Goal: Task Accomplishment & Management: Manage account settings

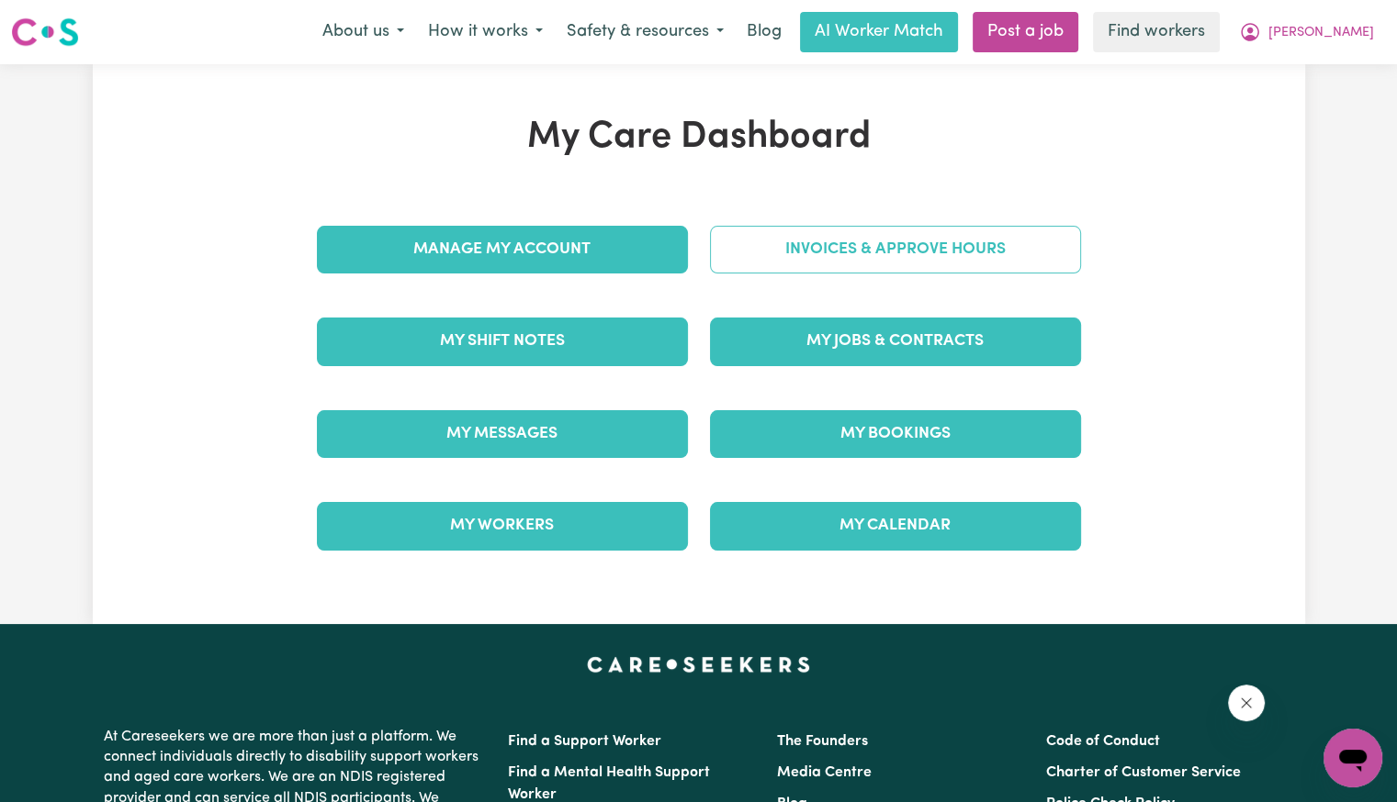
click at [801, 262] on link "Invoices & Approve Hours" at bounding box center [895, 250] width 371 height 48
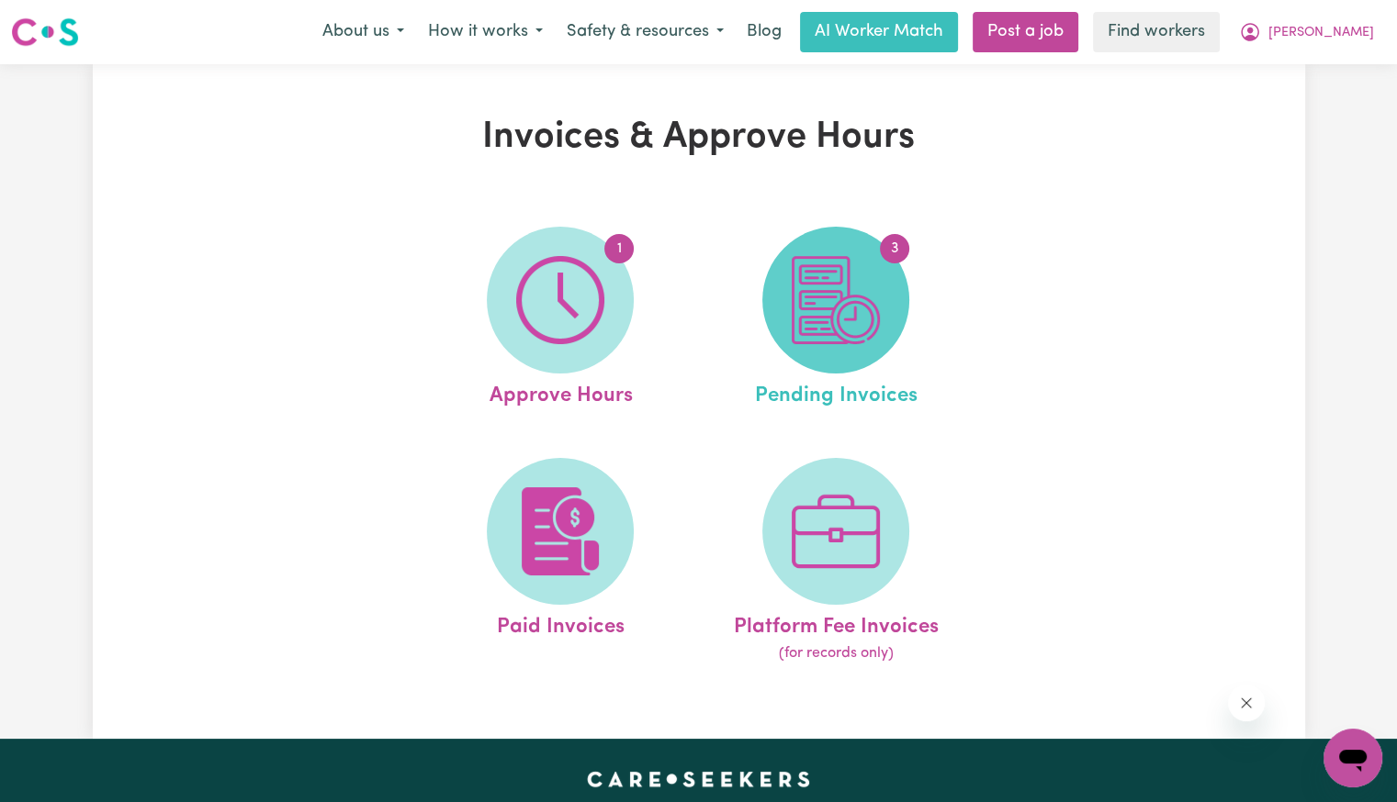
click at [819, 297] on img at bounding box center [835, 300] width 88 height 88
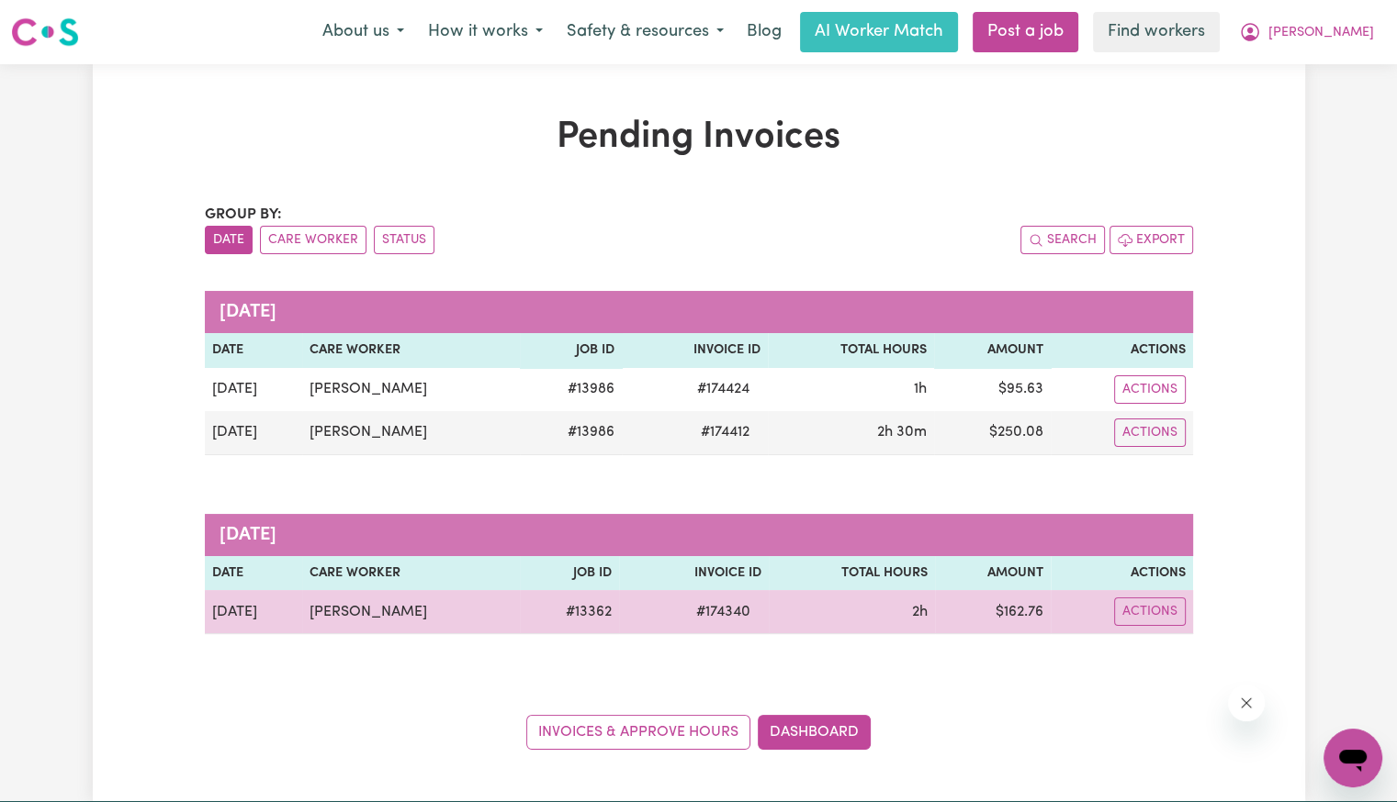
click at [707, 597] on td "# 174340" at bounding box center [694, 612] width 150 height 44
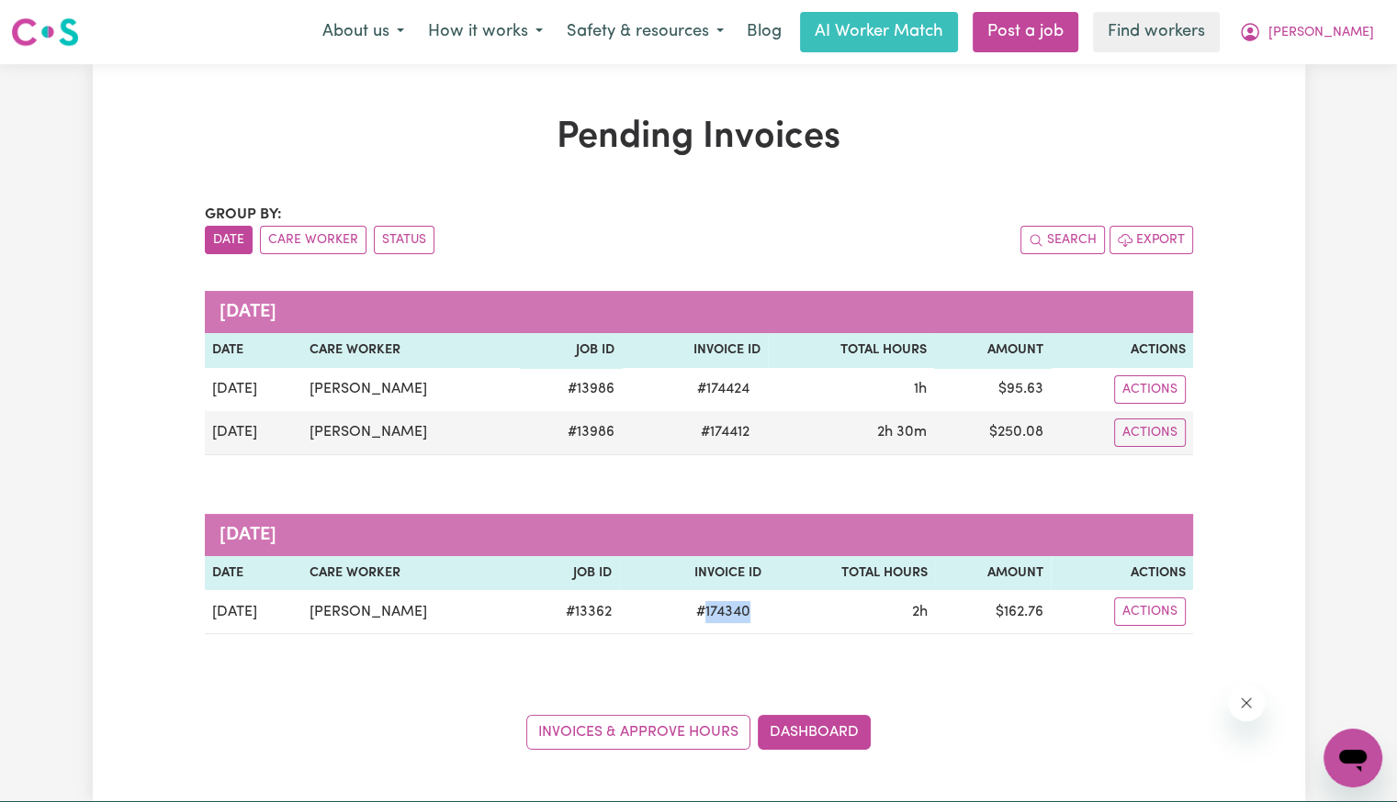
copy span "174340"
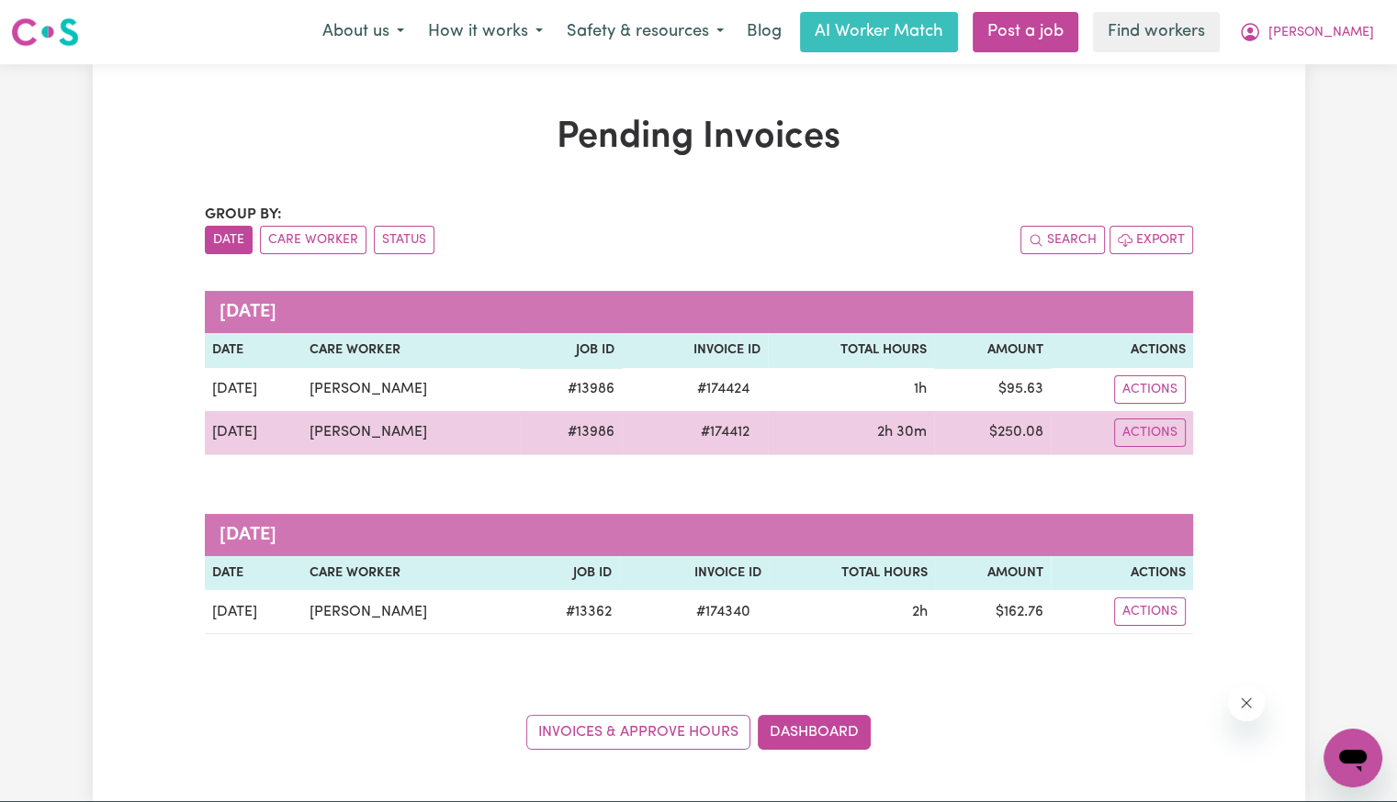
click at [703, 427] on span "# 174412" at bounding box center [725, 432] width 71 height 22
copy span "174412"
click at [1150, 437] on button "Actions" at bounding box center [1150, 433] width 72 height 28
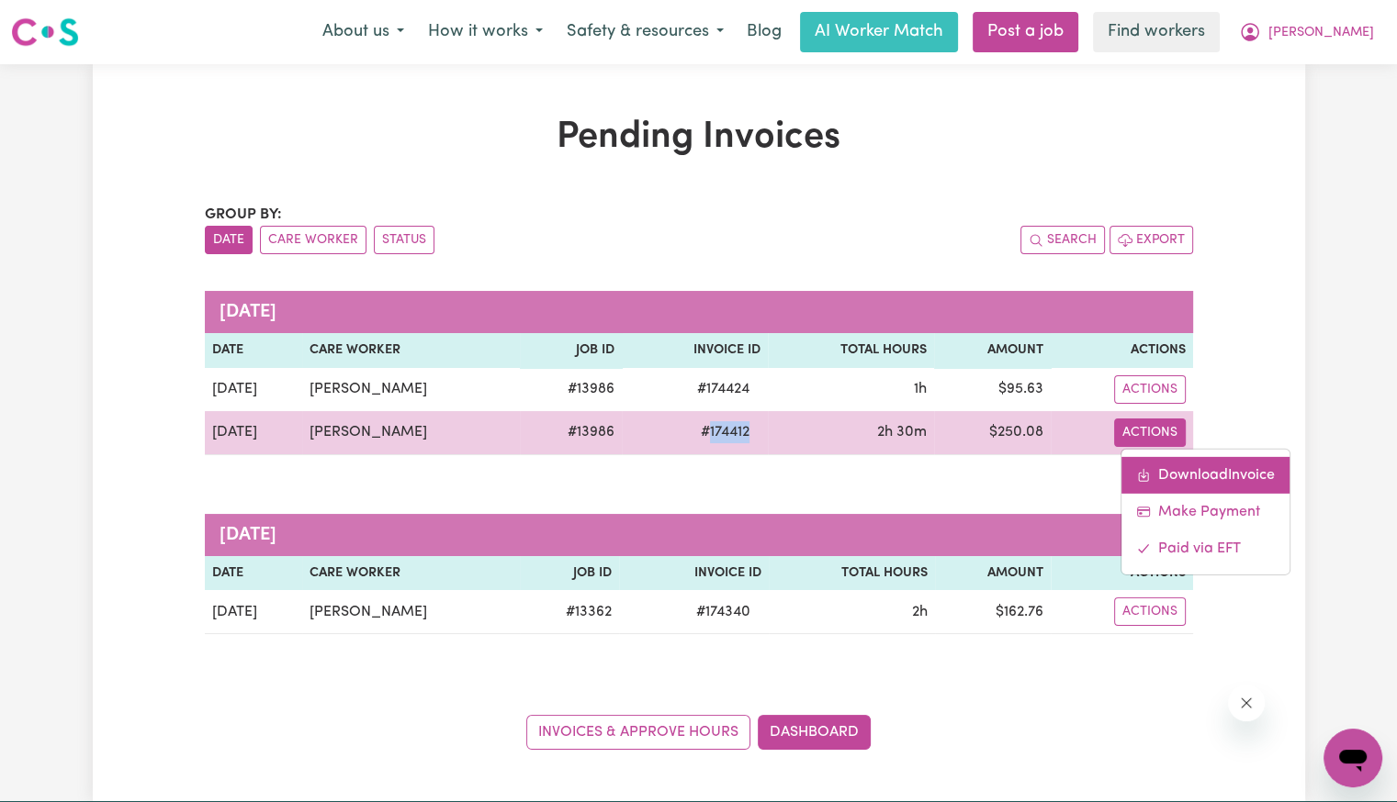
click at [1150, 469] on link "Download Invoice" at bounding box center [1205, 474] width 168 height 37
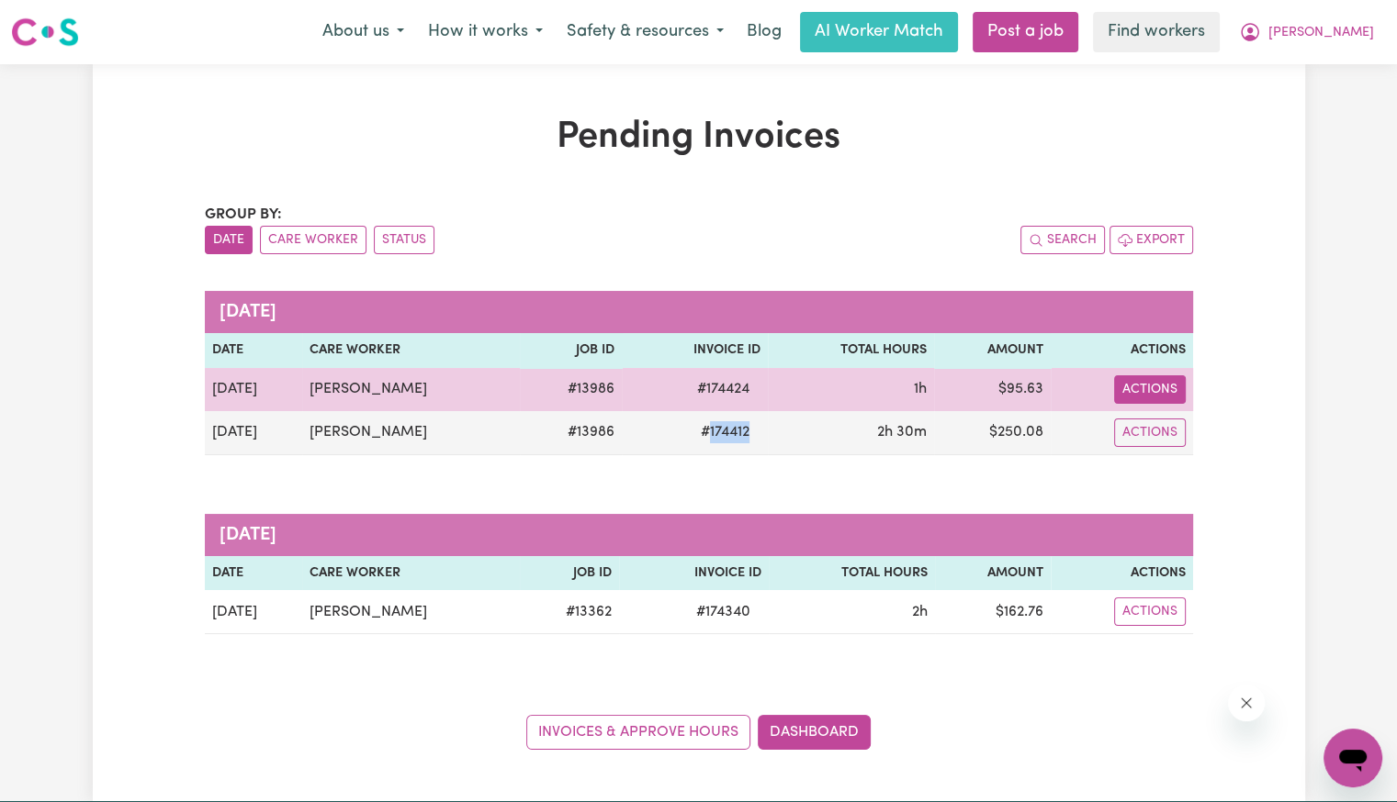
click at [1159, 383] on button "Actions" at bounding box center [1150, 390] width 72 height 28
click at [1172, 421] on link "Download Invoice" at bounding box center [1205, 431] width 168 height 37
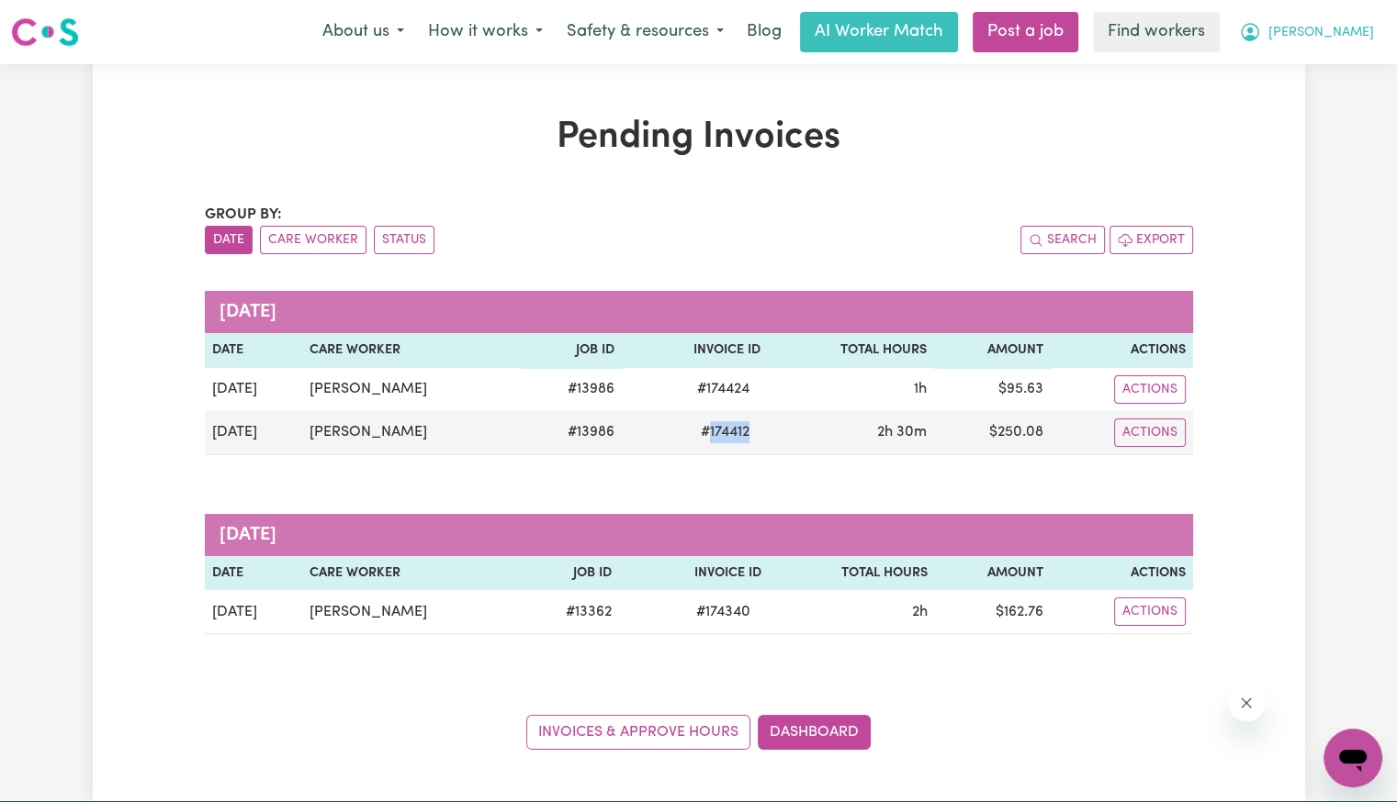
click at [1344, 38] on span "[PERSON_NAME]" at bounding box center [1321, 33] width 106 height 20
click at [1285, 77] on link "My Dashboard" at bounding box center [1312, 71] width 145 height 35
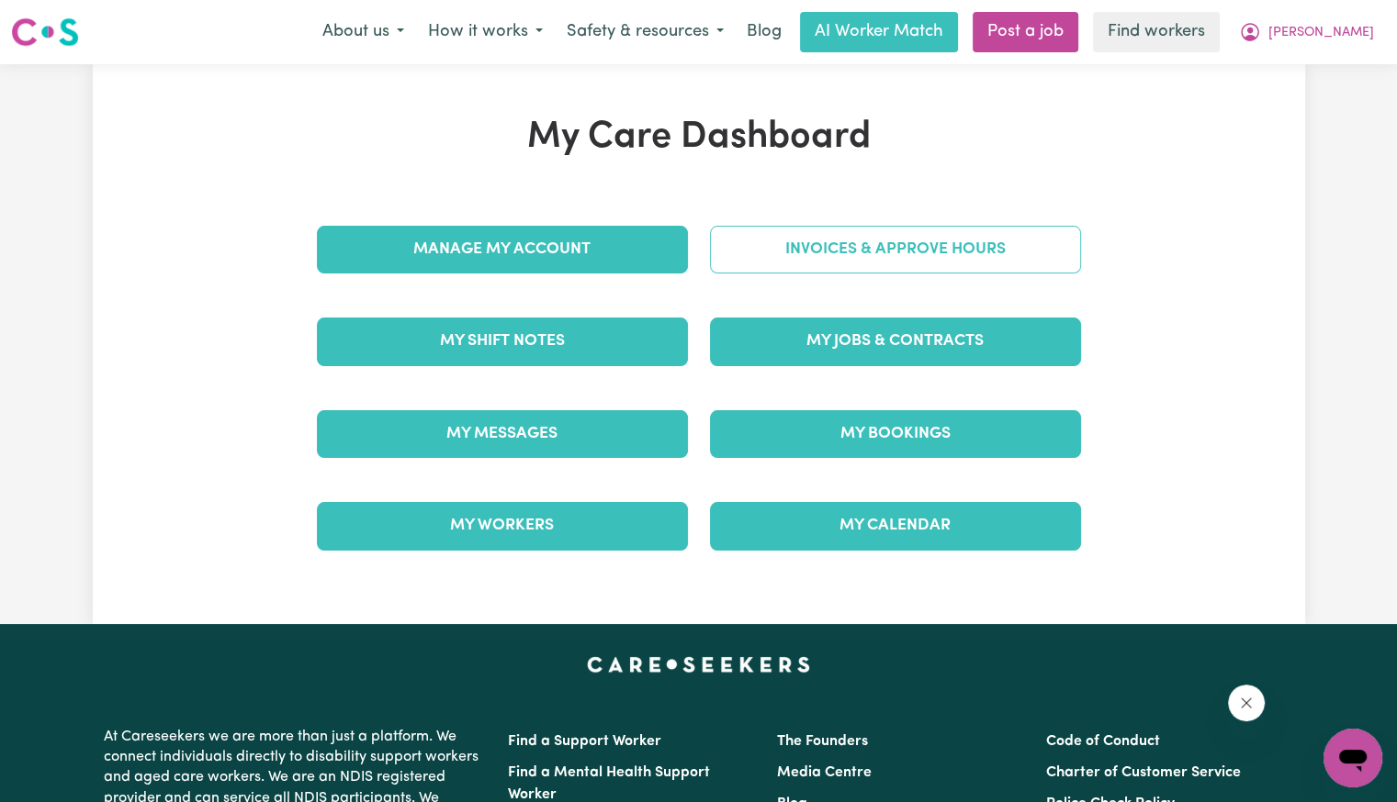
click at [977, 246] on link "Invoices & Approve Hours" at bounding box center [895, 250] width 371 height 48
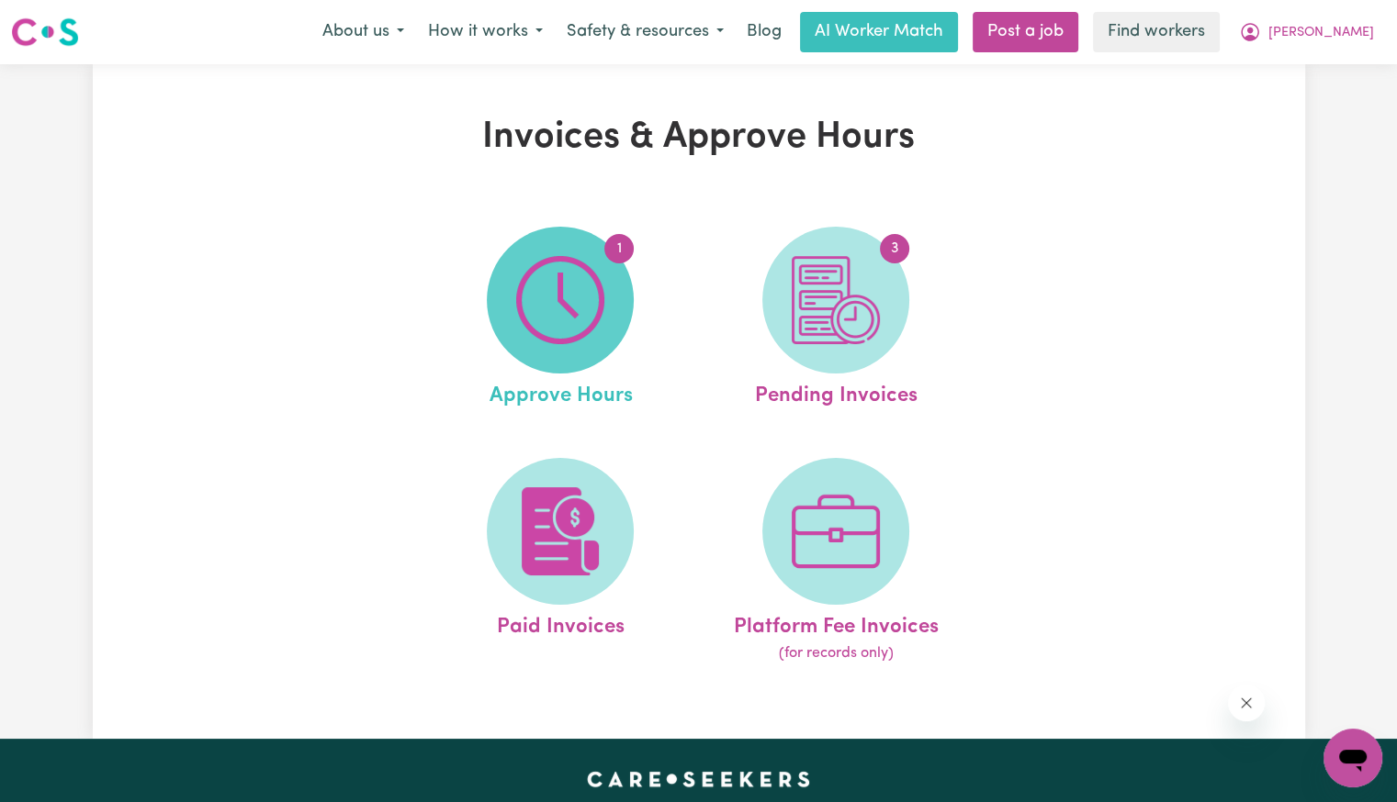
click at [559, 258] on img at bounding box center [560, 300] width 88 height 88
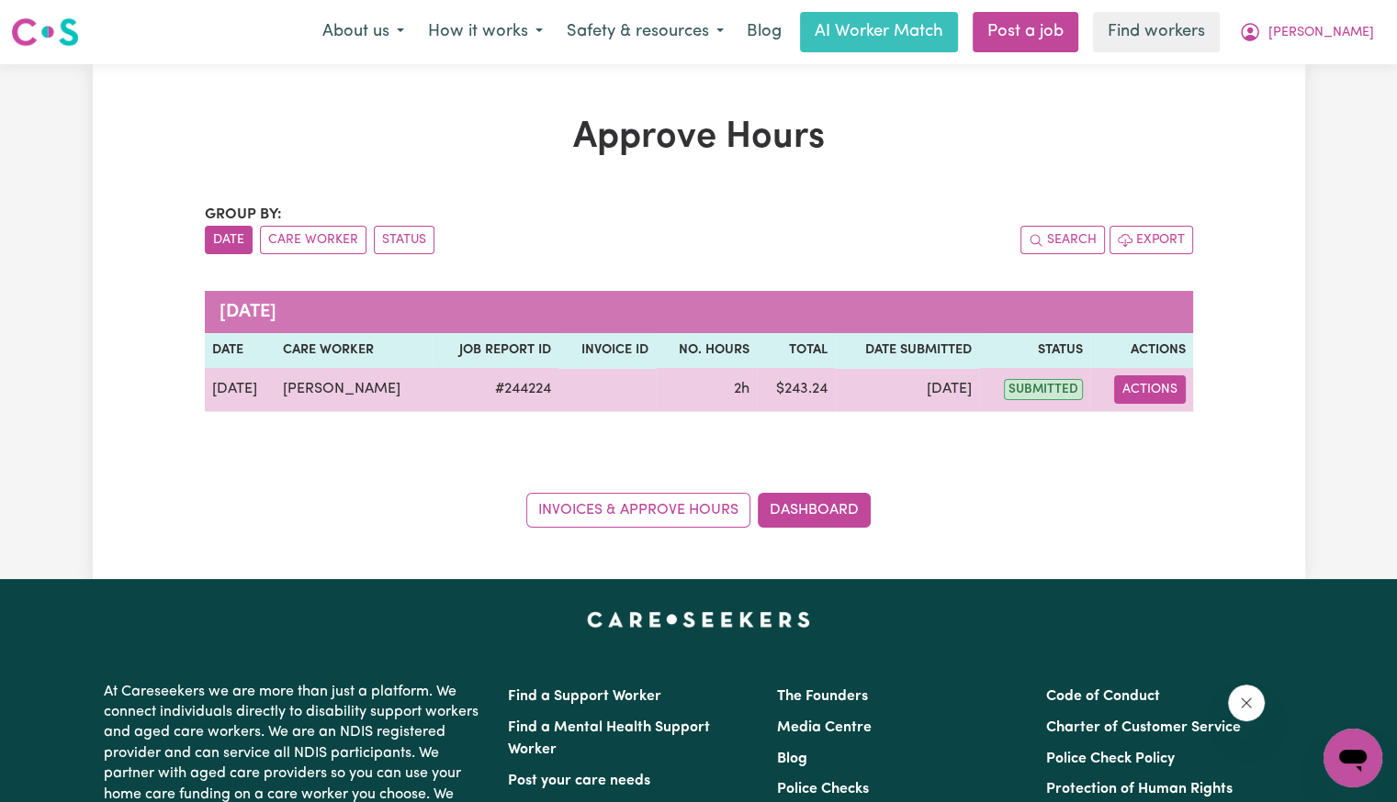
click at [1119, 385] on button "Actions" at bounding box center [1150, 390] width 72 height 28
click at [1129, 416] on link "View Job Report" at bounding box center [1196, 431] width 157 height 37
select select "pm"
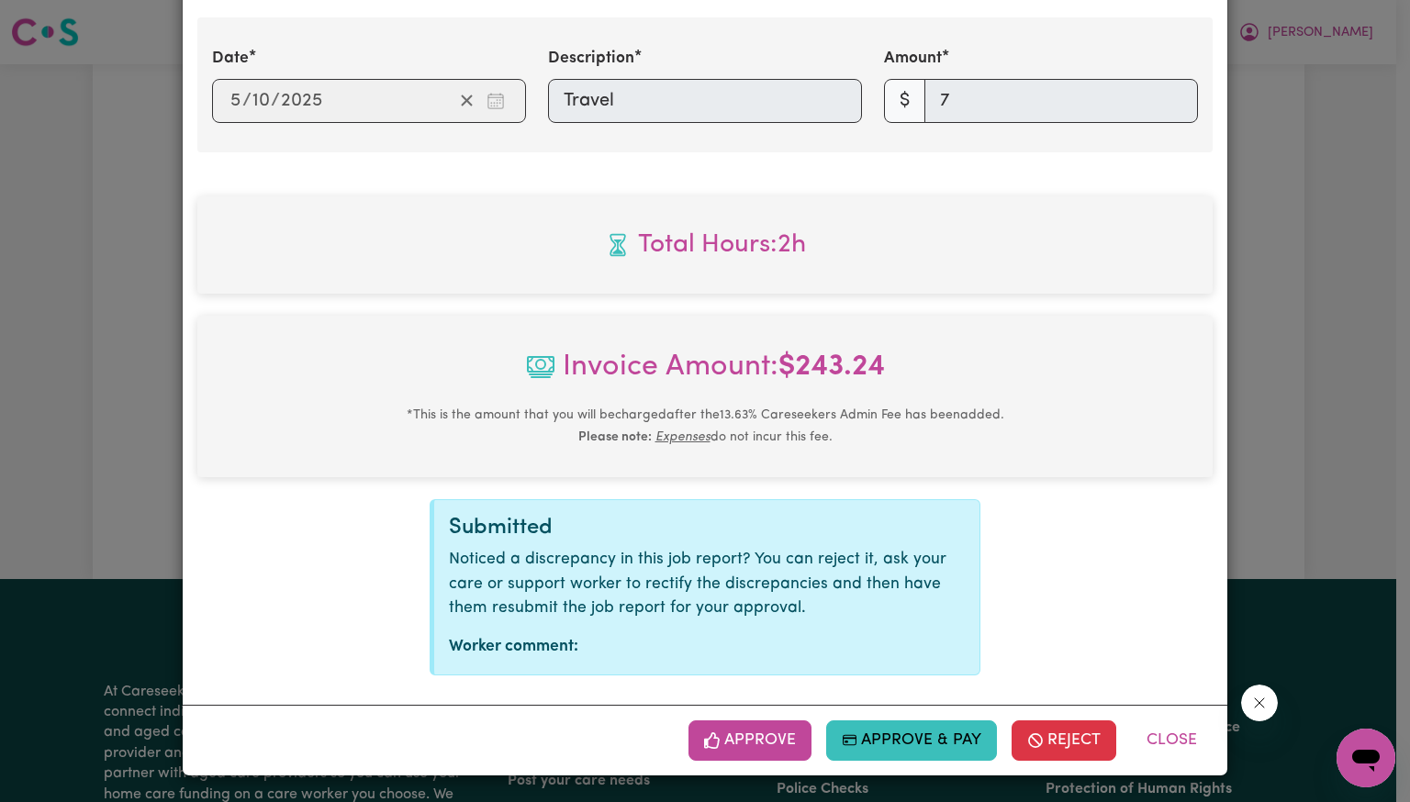
scroll to position [749, 0]
click at [755, 734] on button "Approve" at bounding box center [750, 741] width 123 height 40
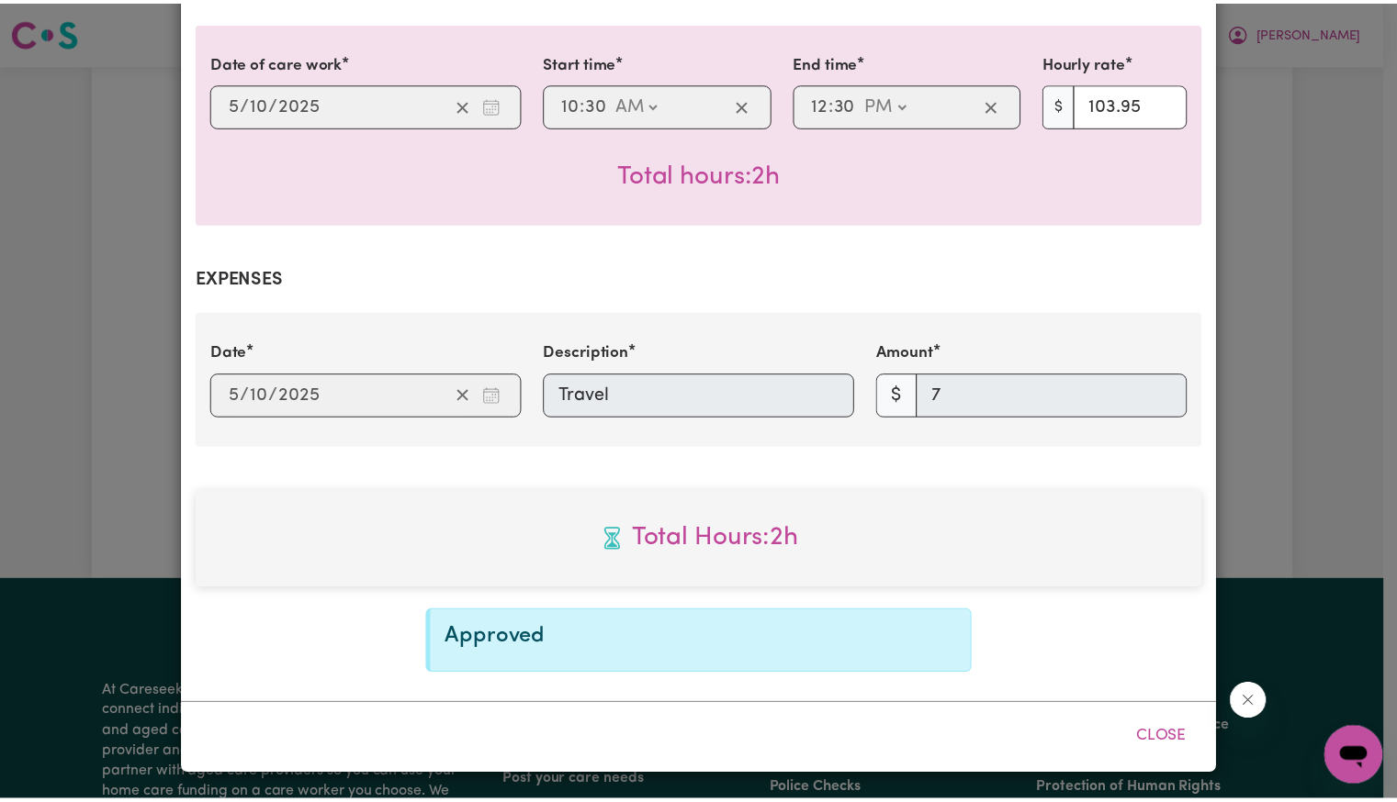
scroll to position [453, 0]
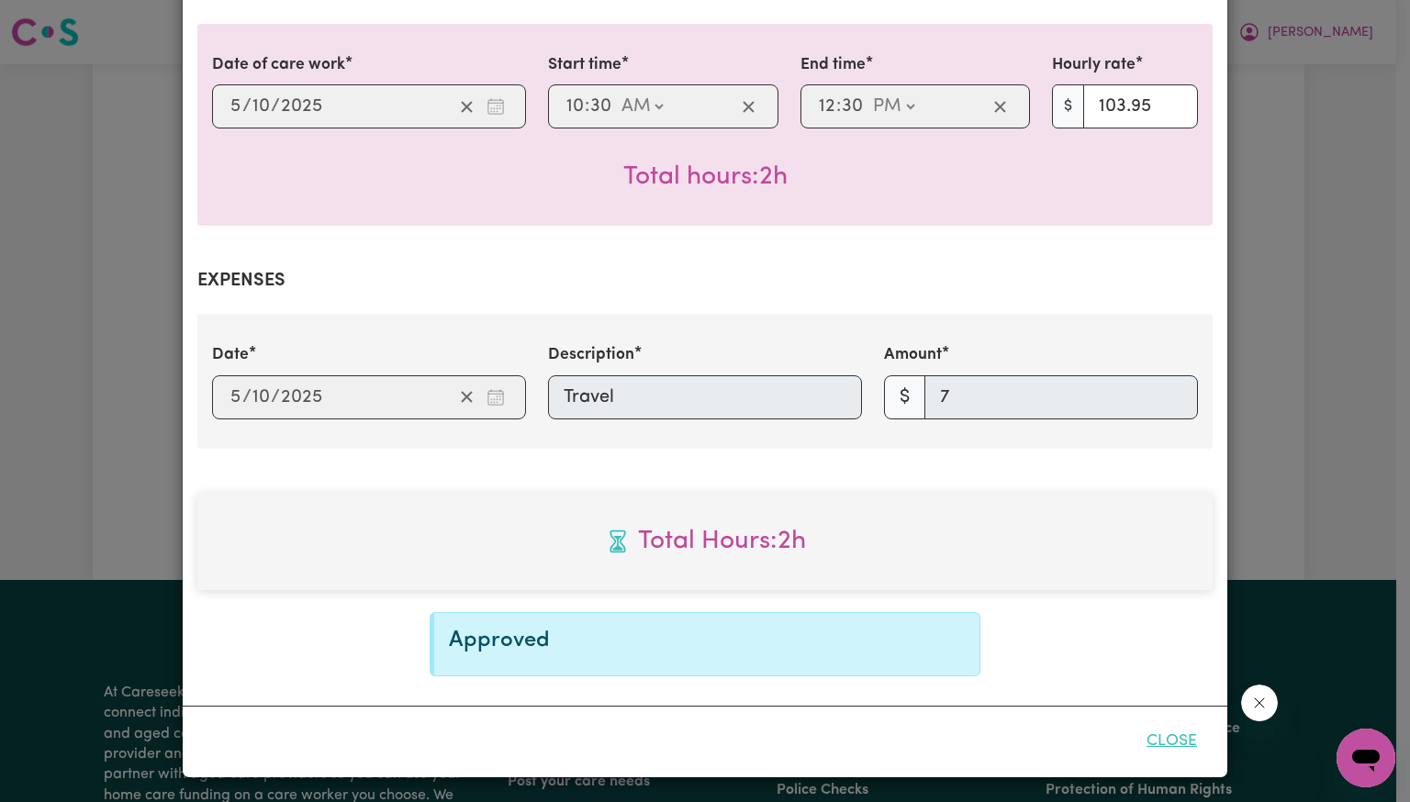
click at [1177, 743] on button "Close" at bounding box center [1172, 742] width 82 height 40
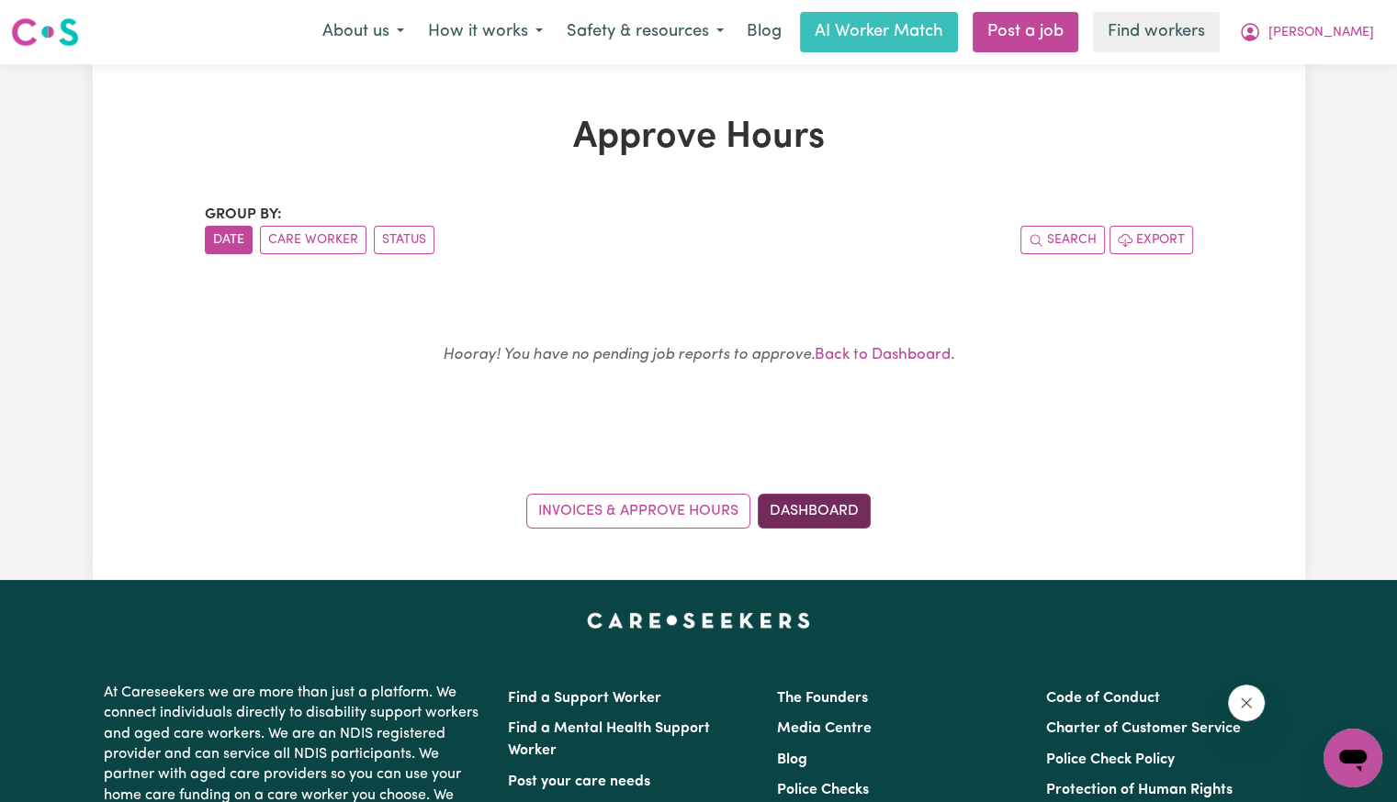
click at [837, 505] on link "Dashboard" at bounding box center [813, 511] width 113 height 35
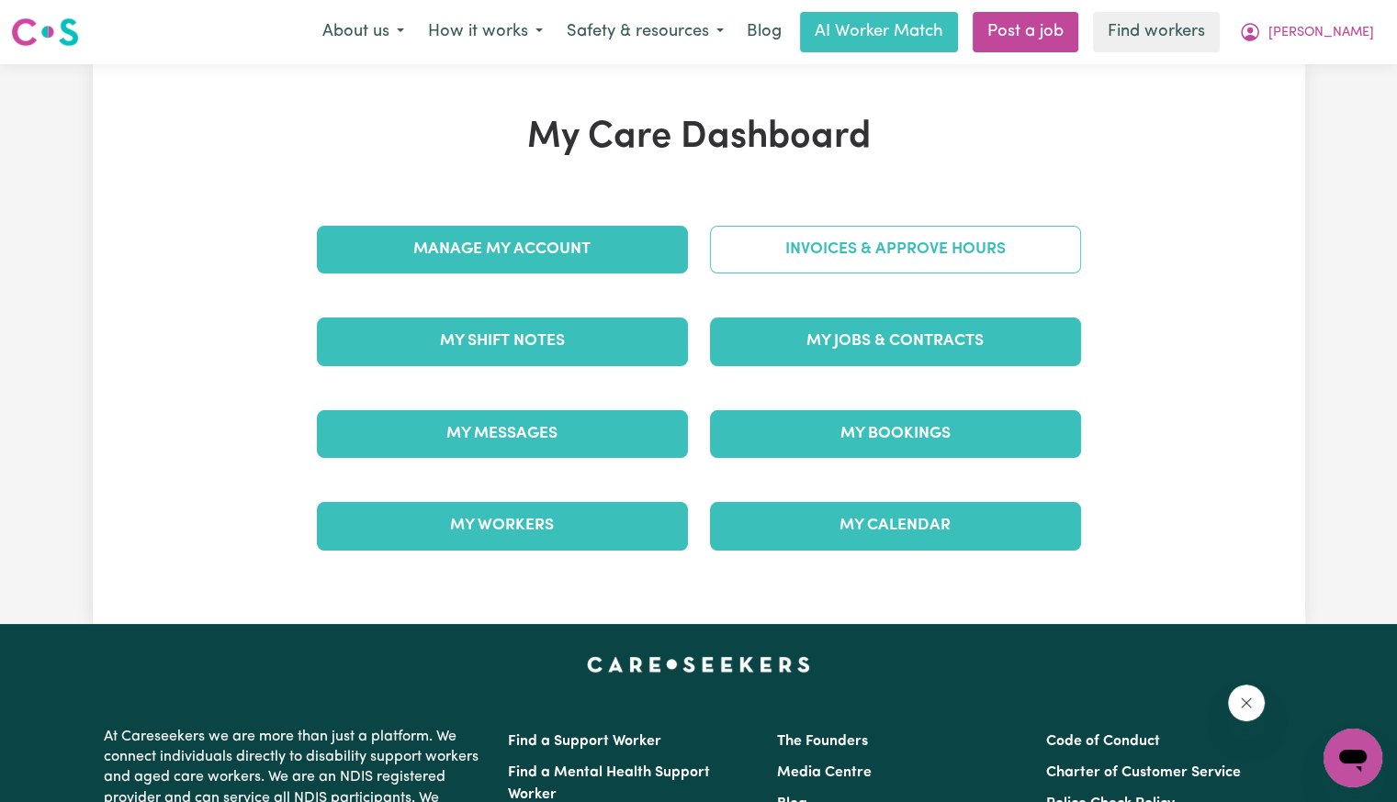
click at [880, 269] on link "Invoices & Approve Hours" at bounding box center [895, 250] width 371 height 48
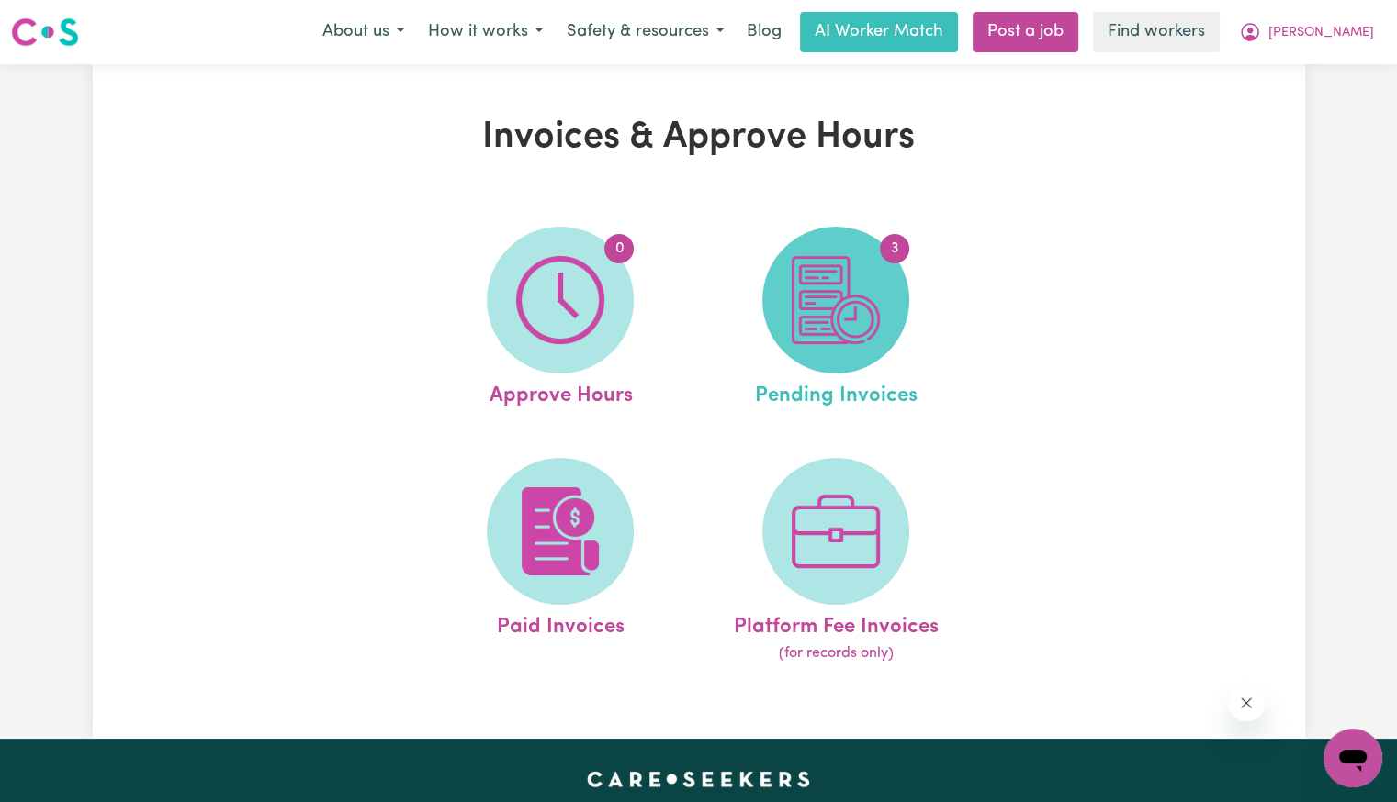
click at [872, 287] on img at bounding box center [835, 300] width 88 height 88
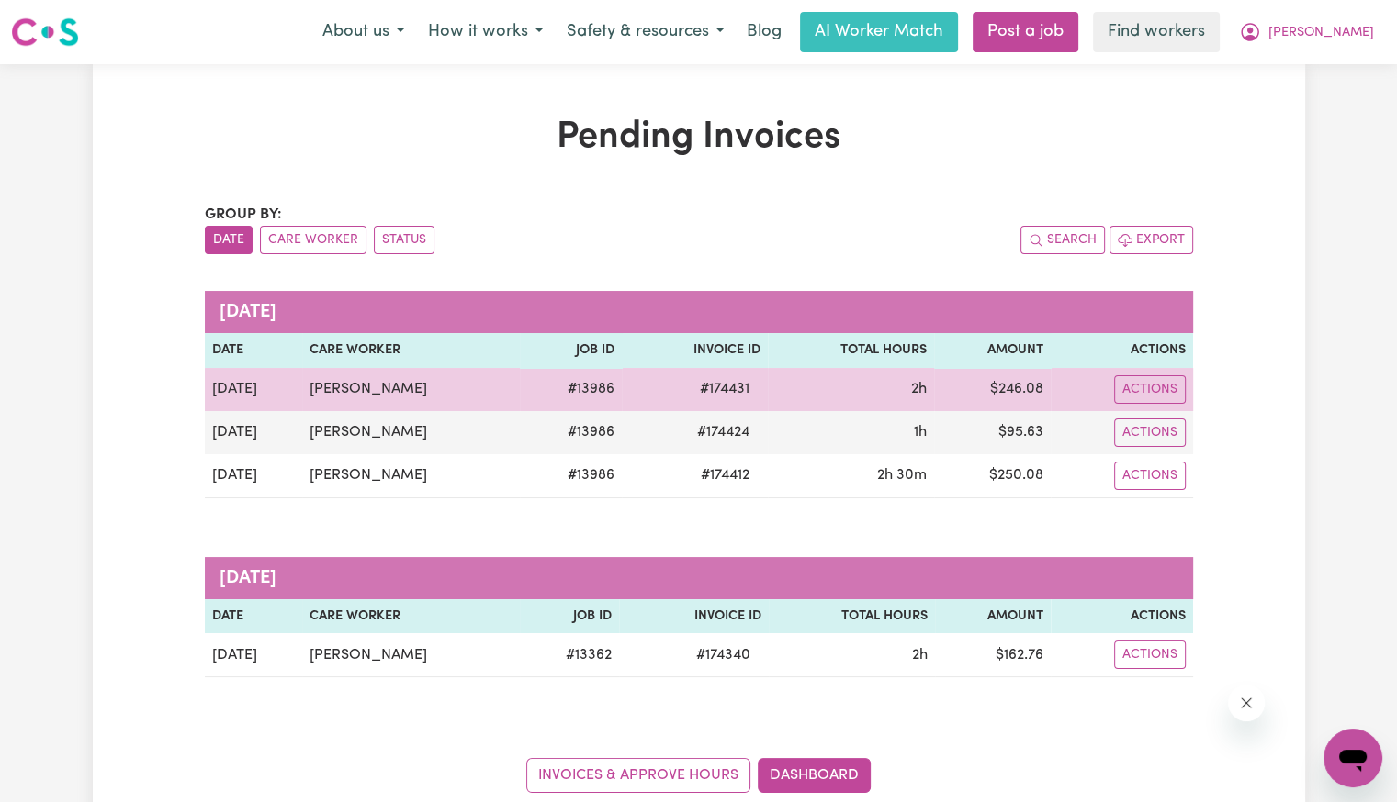
click at [707, 382] on span "# 174431" at bounding box center [725, 389] width 72 height 22
copy span "174431"
click at [1153, 393] on button "Actions" at bounding box center [1150, 390] width 72 height 28
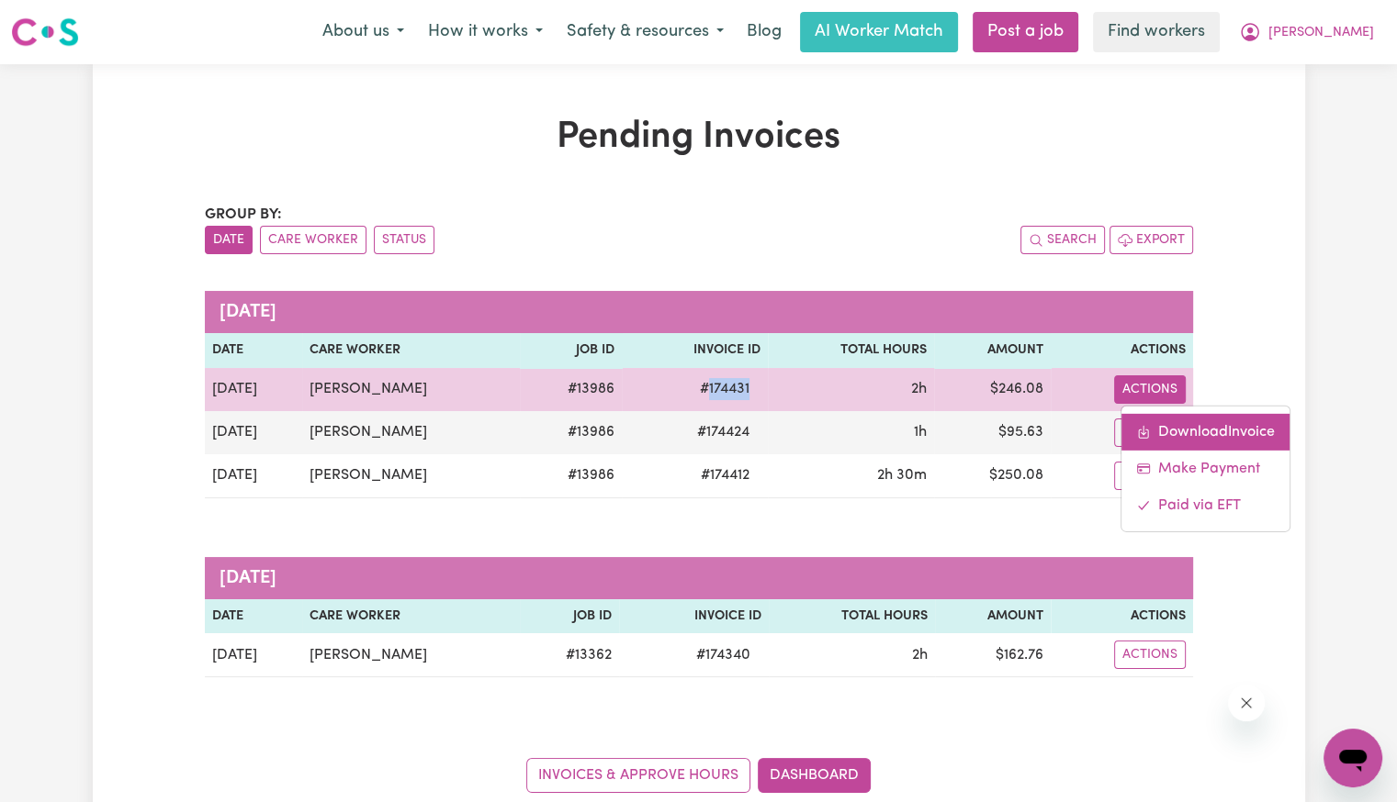
click at [1153, 420] on link "Download Invoice" at bounding box center [1205, 431] width 168 height 37
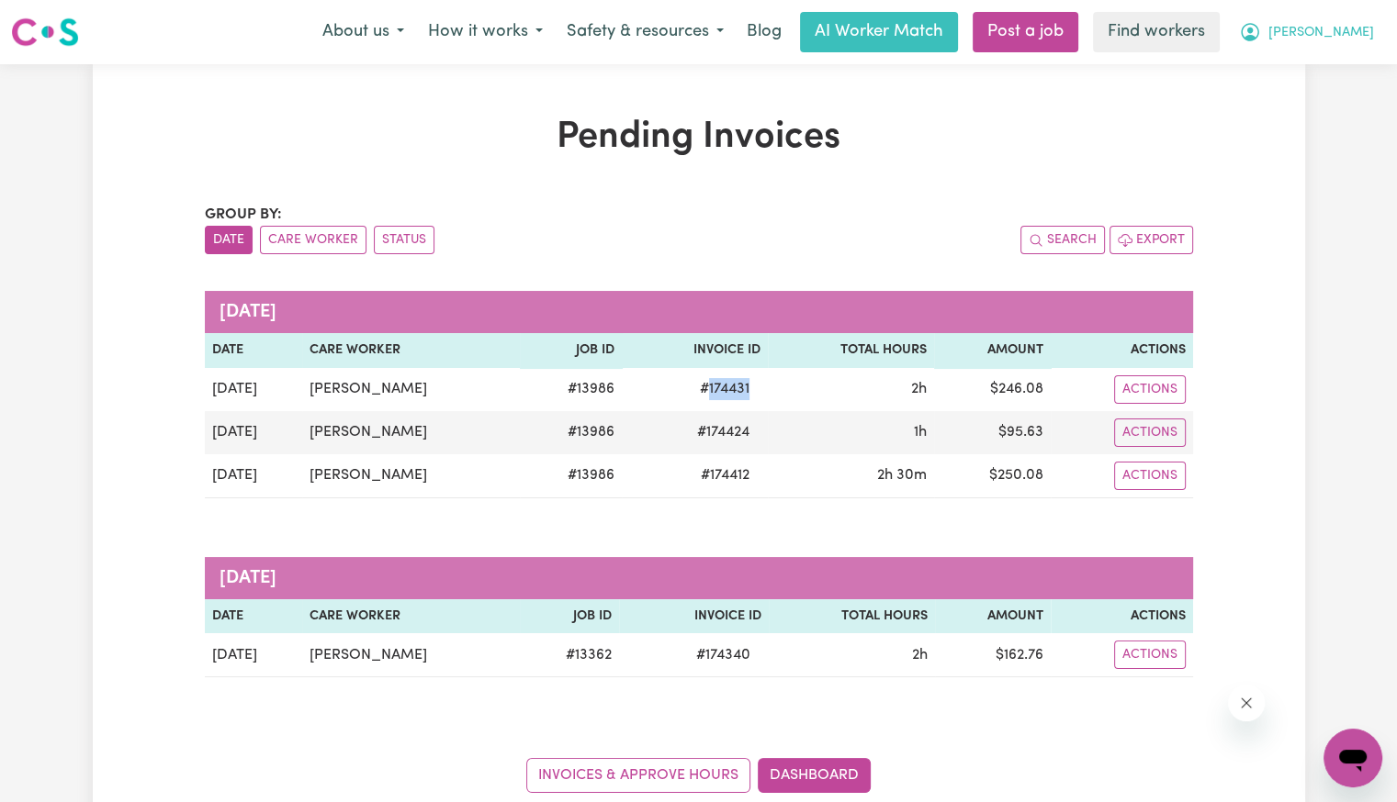
click at [1328, 46] on button "[PERSON_NAME]" at bounding box center [1306, 32] width 159 height 39
click at [1322, 105] on link "Logout" at bounding box center [1312, 105] width 145 height 35
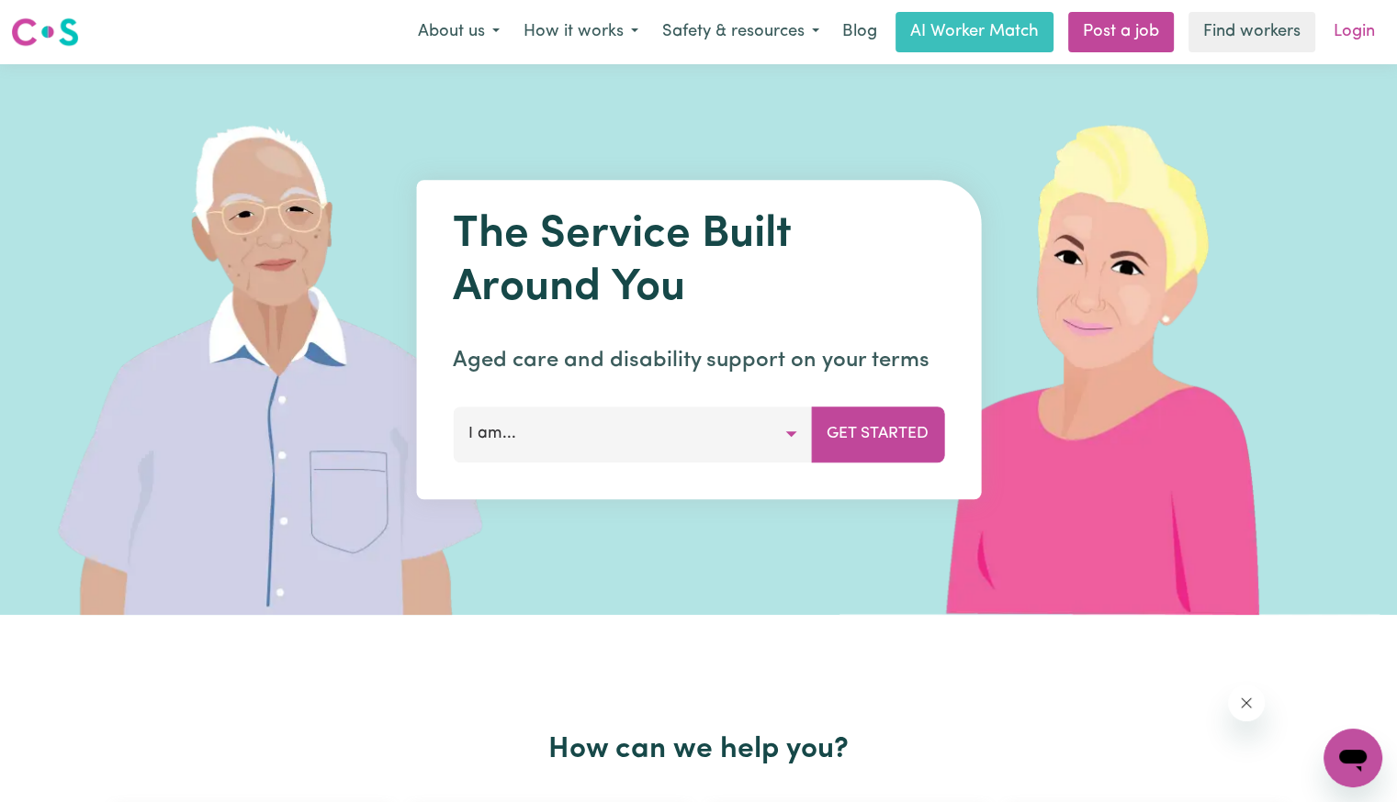
click at [1350, 50] on link "Login" at bounding box center [1353, 32] width 63 height 40
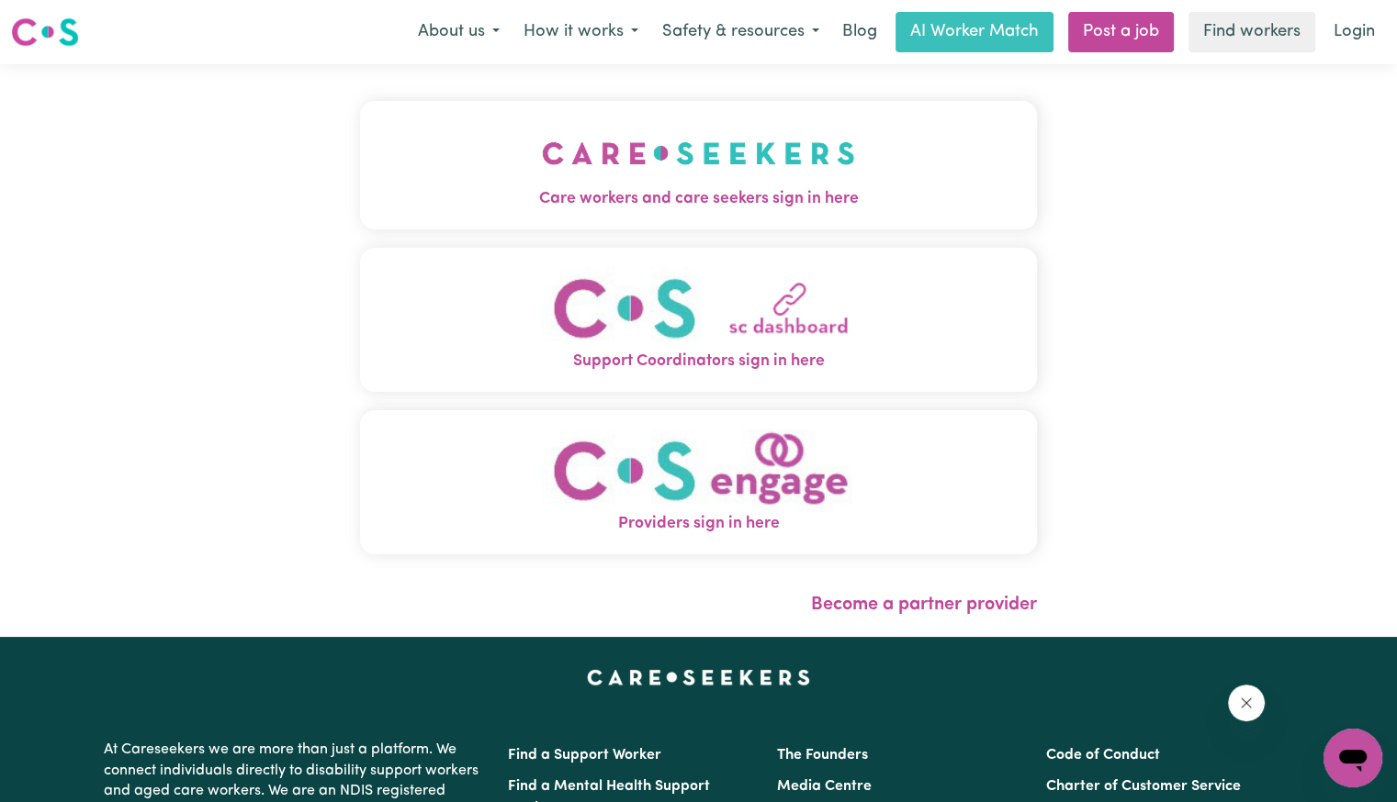
drag, startPoint x: 750, startPoint y: 171, endPoint x: 738, endPoint y: 177, distance: 13.6
click at [750, 171] on button "Care workers and care seekers sign in here" at bounding box center [698, 165] width 677 height 129
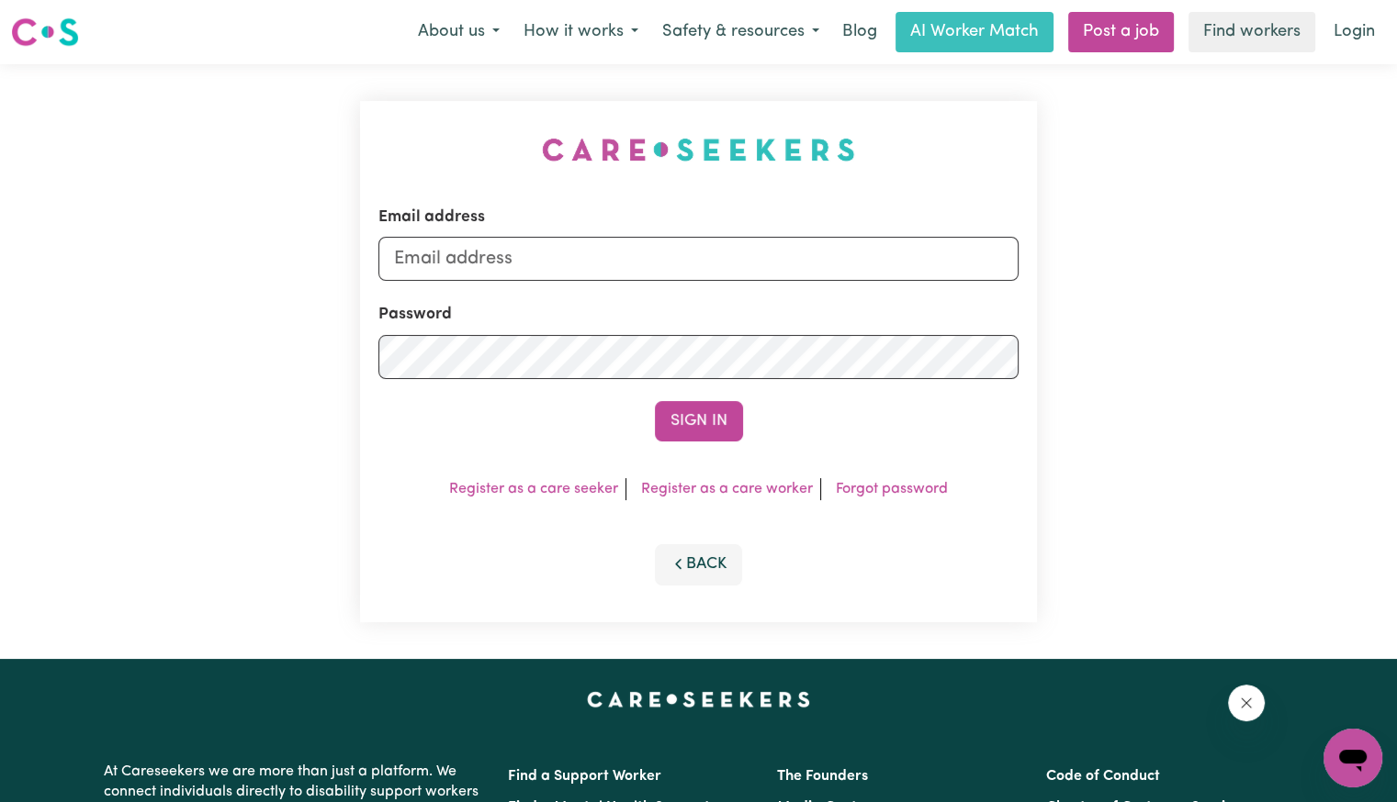
click at [735, 180] on div "Email address Password Sign In Register as a care seeker Register as a care wor…" at bounding box center [698, 361] width 699 height 595
click at [622, 238] on input "Email address" at bounding box center [698, 259] width 640 height 44
type input "[PERSON_NAME][EMAIL_ADDRESS][DOMAIN_NAME]"
click at [655, 401] on button "Sign In" at bounding box center [699, 421] width 88 height 40
